Goal: Task Accomplishment & Management: Manage account settings

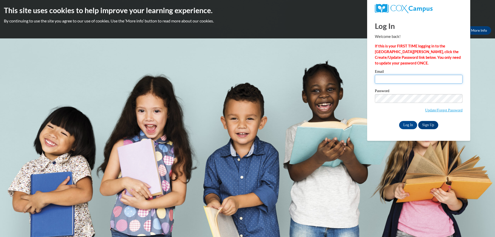
click at [387, 77] on input "Email" at bounding box center [419, 79] width 88 height 9
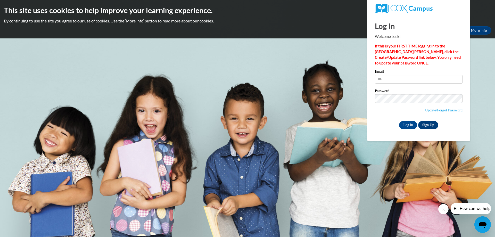
type input "k"
type input "[EMAIL_ADDRESS][DOMAIN_NAME]"
click at [411, 121] on input "Log In" at bounding box center [408, 125] width 18 height 8
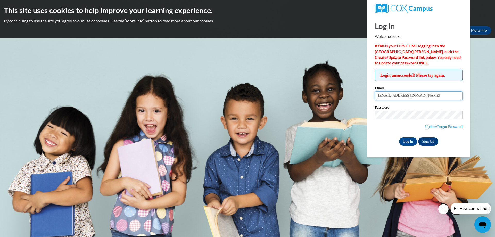
drag, startPoint x: 440, startPoint y: 94, endPoint x: 192, endPoint y: 71, distance: 248.9
click at [192, 71] on body "This site uses cookies to help improve your learning experience. By continuing …" at bounding box center [247, 118] width 495 height 237
